Goal: Task Accomplishment & Management: Use online tool/utility

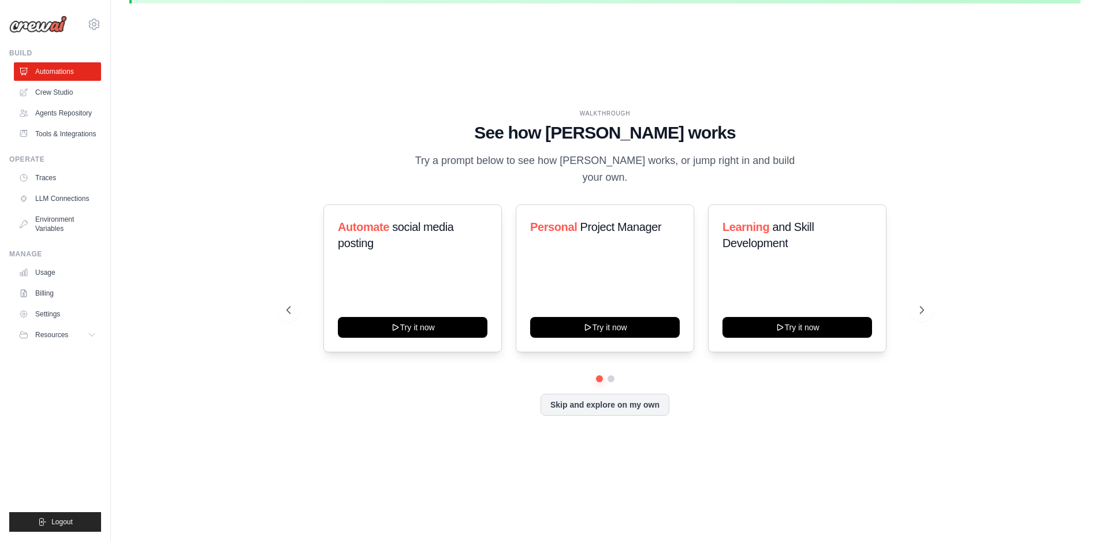
scroll to position [40, 0]
drag, startPoint x: 387, startPoint y: 225, endPoint x: 440, endPoint y: 232, distance: 53.0
click at [440, 232] on font "Automate social media posting" at bounding box center [396, 234] width 116 height 29
copy font "social me"
click at [413, 227] on span "social media posting" at bounding box center [396, 234] width 116 height 29
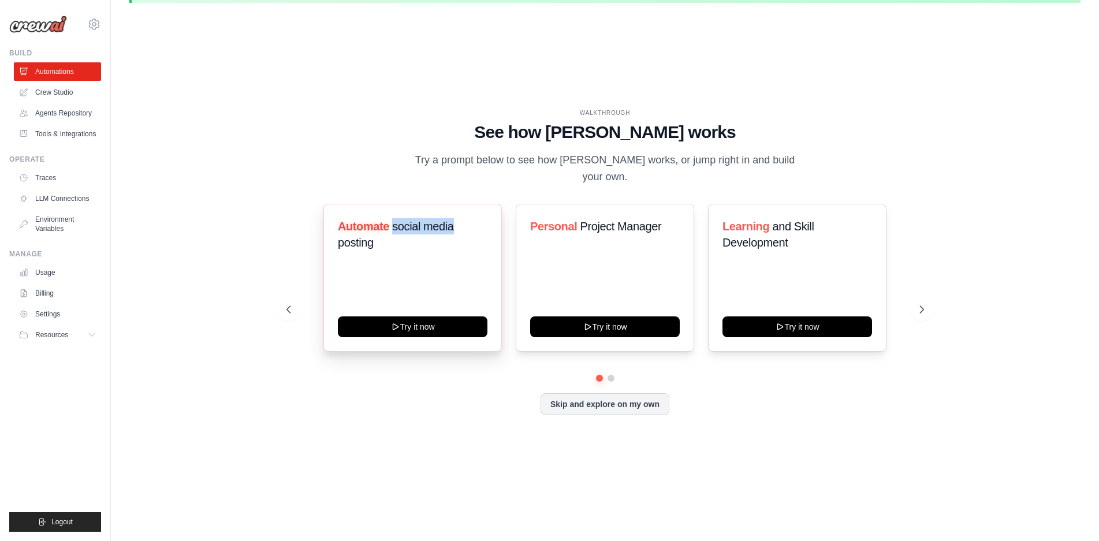
drag, startPoint x: 452, startPoint y: 229, endPoint x: 394, endPoint y: 230, distance: 57.7
click at [394, 230] on span "social media posting" at bounding box center [396, 234] width 116 height 29
copy span "social media"
click at [390, 230] on font "Automate social media posting" at bounding box center [396, 234] width 116 height 29
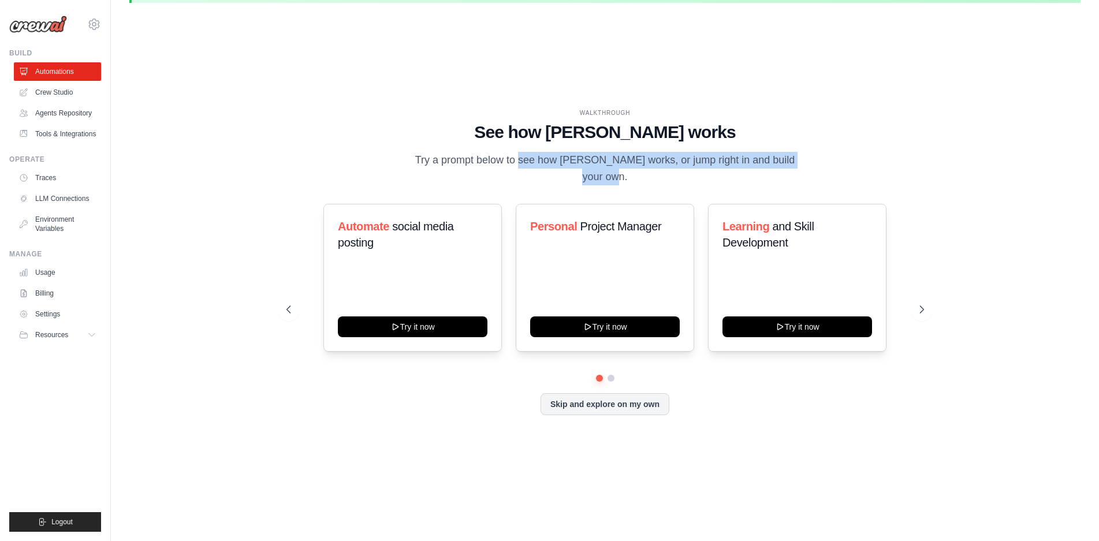
drag, startPoint x: 479, startPoint y: 164, endPoint x: 530, endPoint y: 170, distance: 51.2
click at [530, 170] on p "Try a prompt below to see how [PERSON_NAME] works, or jump right in and build y…" at bounding box center [605, 169] width 388 height 34
copy p "below to see how CrewAI works, or jump right in and build your"
click at [512, 177] on p "Try a prompt below to see how [PERSON_NAME] works, or jump right in and build y…" at bounding box center [605, 169] width 388 height 34
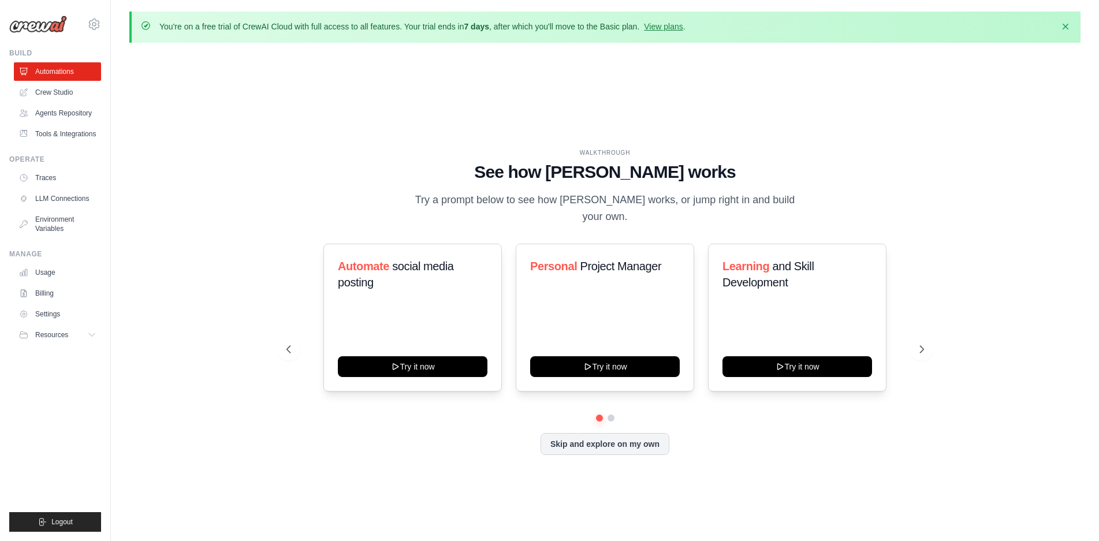
scroll to position [0, 0]
click at [68, 94] on font "Crew Studio" at bounding box center [55, 92] width 38 height 9
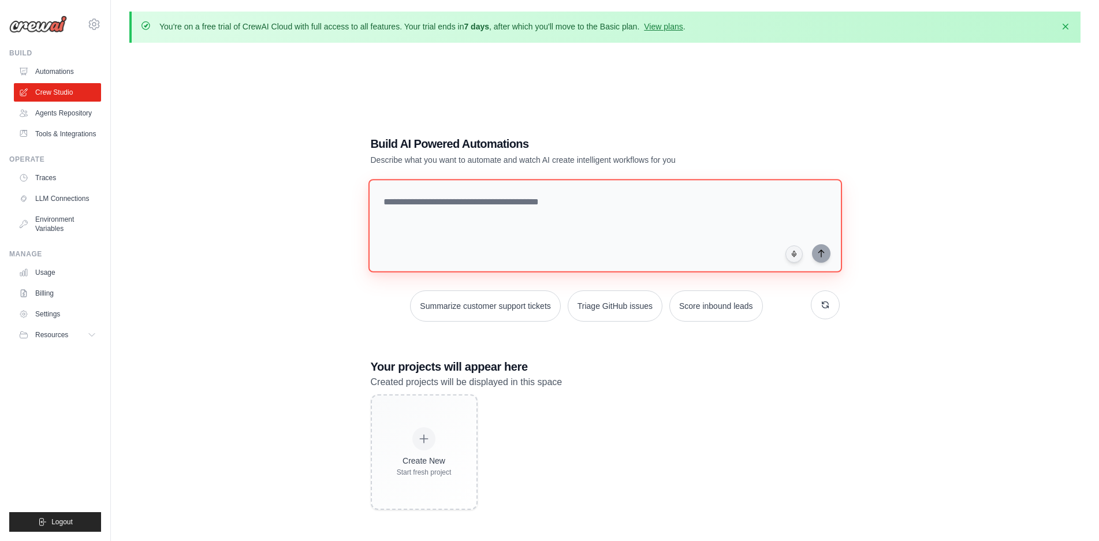
click at [486, 202] on textarea at bounding box center [604, 226] width 473 height 94
click at [472, 192] on textarea at bounding box center [604, 226] width 473 height 94
click at [85, 112] on font "Agents Repository" at bounding box center [64, 113] width 57 height 9
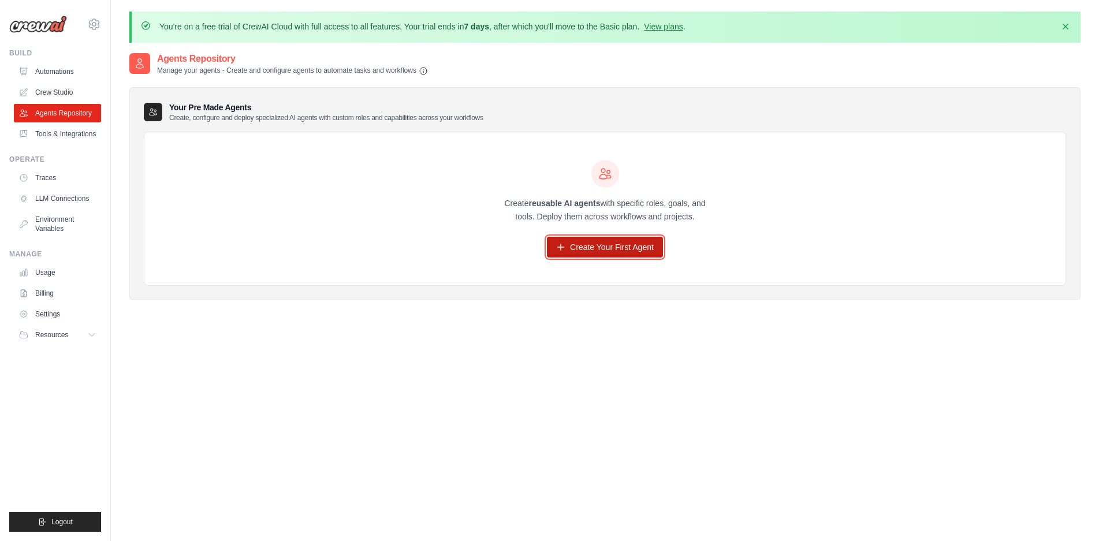
click at [609, 247] on link "Create Your First Agent" at bounding box center [605, 247] width 116 height 21
